Goal: Task Accomplishment & Management: Use online tool/utility

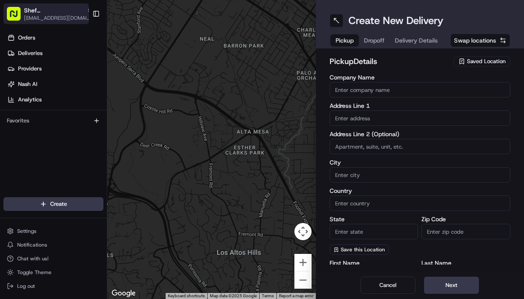
click at [15, 14] on rect "button" at bounding box center [14, 14] width 14 height 14
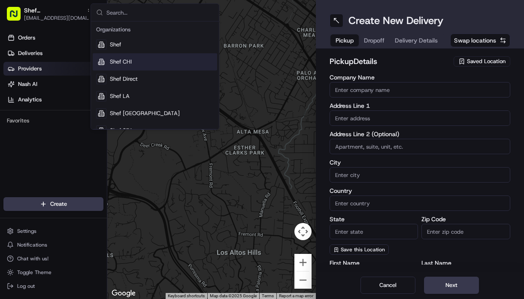
click at [37, 70] on span "Providers" at bounding box center [30, 69] width 24 height 8
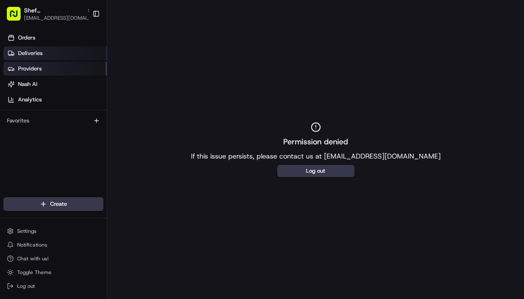
click at [37, 49] on span "Deliveries" at bounding box center [30, 53] width 24 height 8
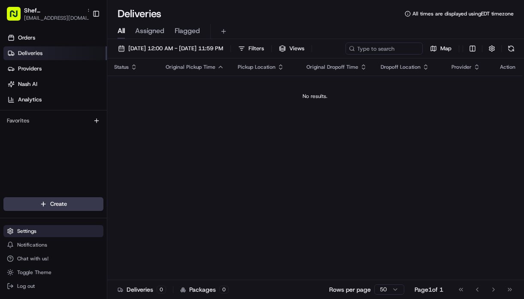
click at [35, 234] on span "Settings" at bounding box center [26, 231] width 19 height 7
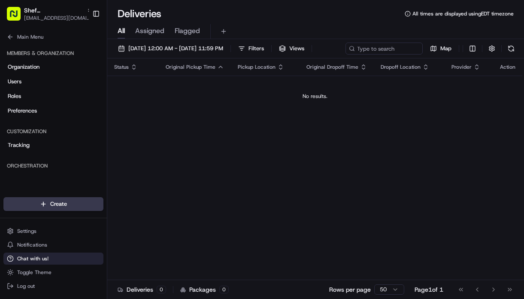
click at [30, 256] on span "Chat with us!" at bounding box center [32, 258] width 31 height 7
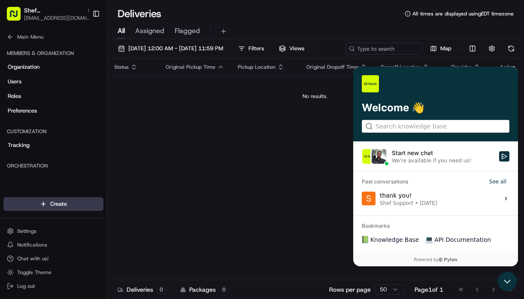
click at [421, 197] on div "thank you! Shef Support • [DATE]" at bounding box center [409, 198] width 58 height 16
click at [362, 198] on button "View issue" at bounding box center [362, 198] width 0 height 0
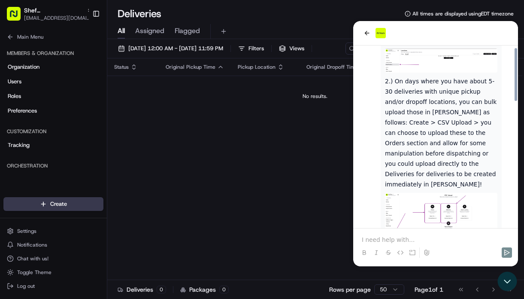
scroll to position [386, 0]
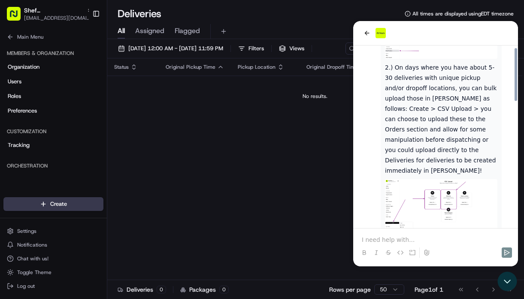
click at [420, 179] on img at bounding box center [441, 207] width 113 height 57
click at [58, 206] on html "Shef NYC [EMAIL_ADDRESS][DOMAIN_NAME] Toggle Sidebar Orders Deliveries Provider…" at bounding box center [262, 149] width 524 height 299
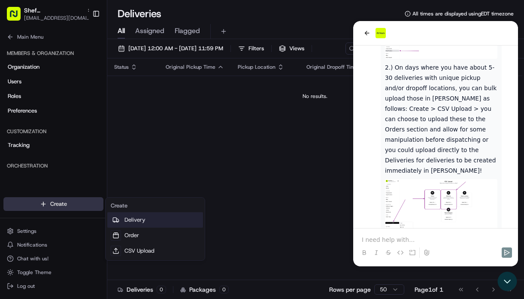
click at [141, 221] on link "Delivery" at bounding box center [155, 219] width 96 height 15
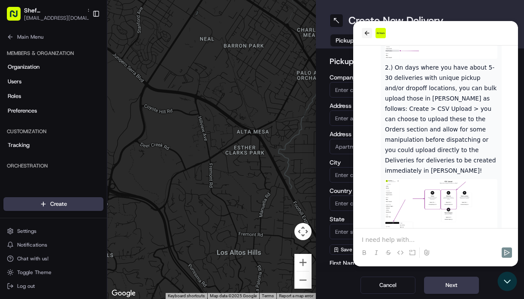
click at [366, 32] on icon "back" at bounding box center [367, 33] width 7 height 7
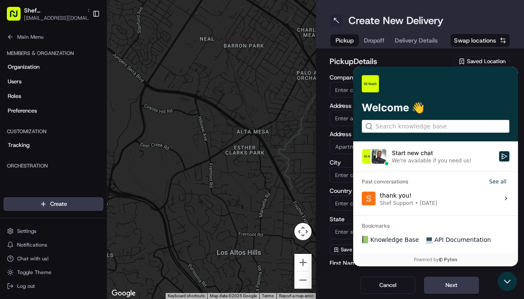
click at [338, 21] on button at bounding box center [337, 21] width 14 height 14
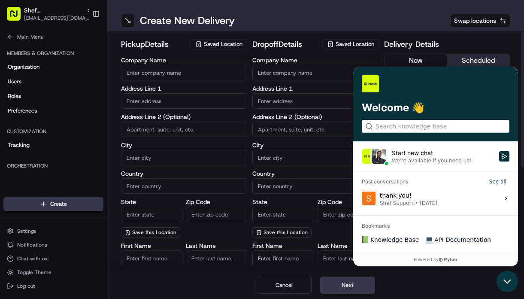
click at [507, 285] on icon "Open customer support" at bounding box center [507, 281] width 21 height 21
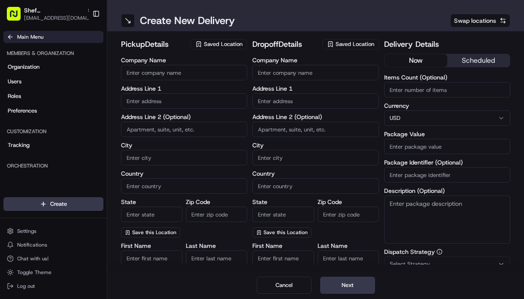
click at [12, 39] on icon at bounding box center [10, 36] width 7 height 7
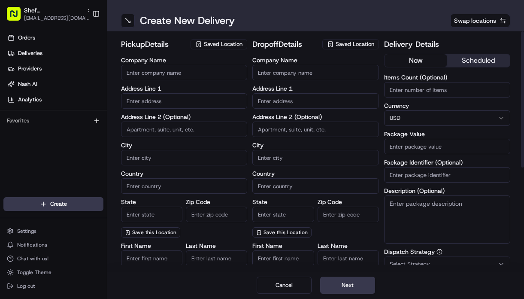
click at [102, 120] on div "Favorites" at bounding box center [53, 121] width 100 height 14
click at [98, 121] on icon "button" at bounding box center [96, 121] width 4 height 0
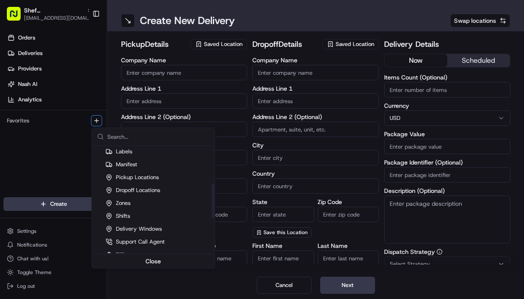
scroll to position [119, 0]
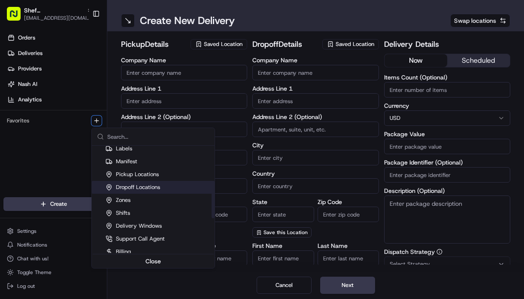
click at [142, 185] on div "Dropoff Locations" at bounding box center [133, 187] width 55 height 8
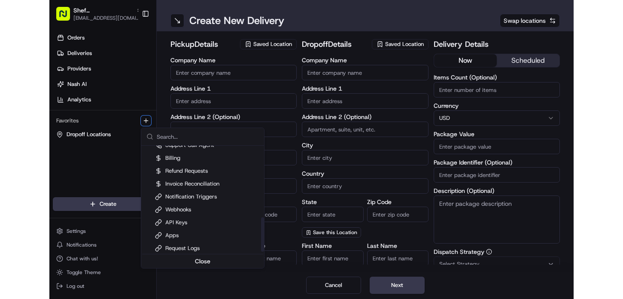
scroll to position [228, 0]
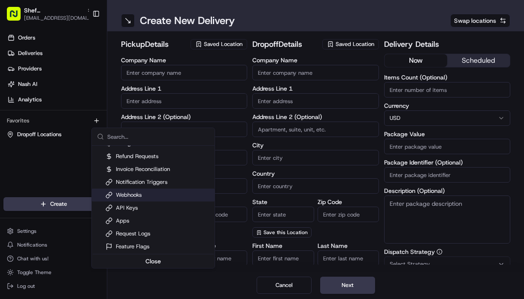
click at [61, 168] on html "Shef NYC [EMAIL_ADDRESS][DOMAIN_NAME] Toggle Sidebar Orders Deliveries Provider…" at bounding box center [262, 149] width 524 height 299
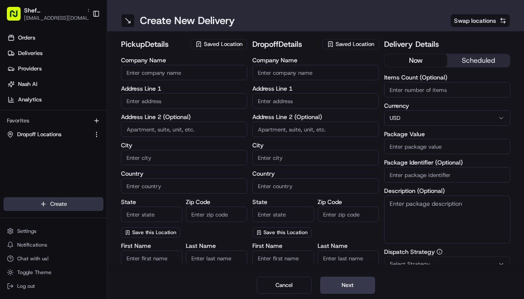
click at [47, 207] on html "Shef NYC [EMAIL_ADDRESS][DOMAIN_NAME] Toggle Sidebar Orders Deliveries Provider…" at bounding box center [262, 149] width 524 height 299
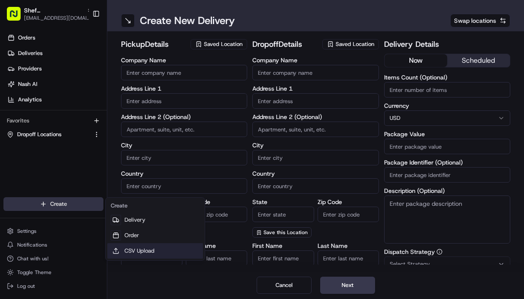
click at [136, 252] on link "CSV Upload" at bounding box center [155, 250] width 96 height 15
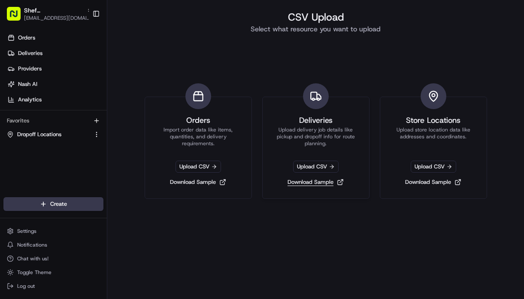
click at [314, 184] on link "Download Sample" at bounding box center [315, 182] width 63 height 12
